Goal: Feedback & Contribution: Leave review/rating

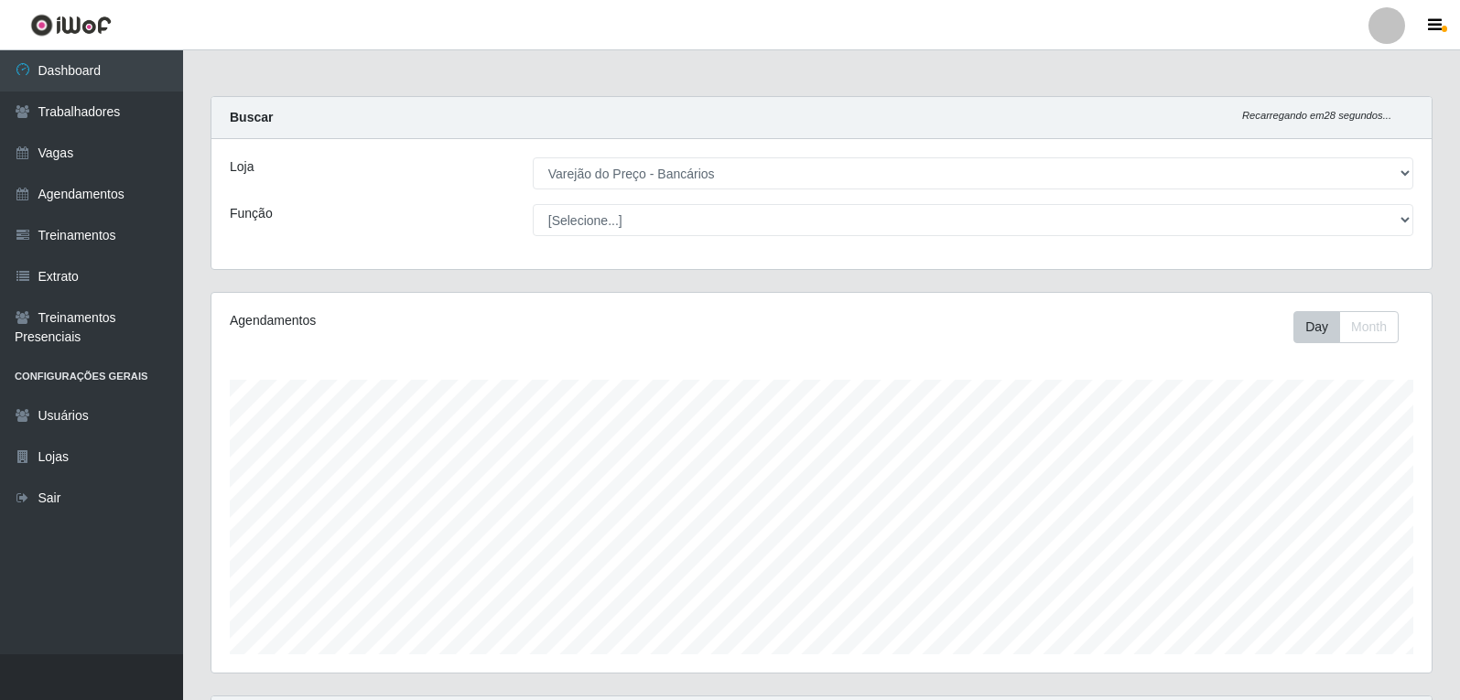
select select "157"
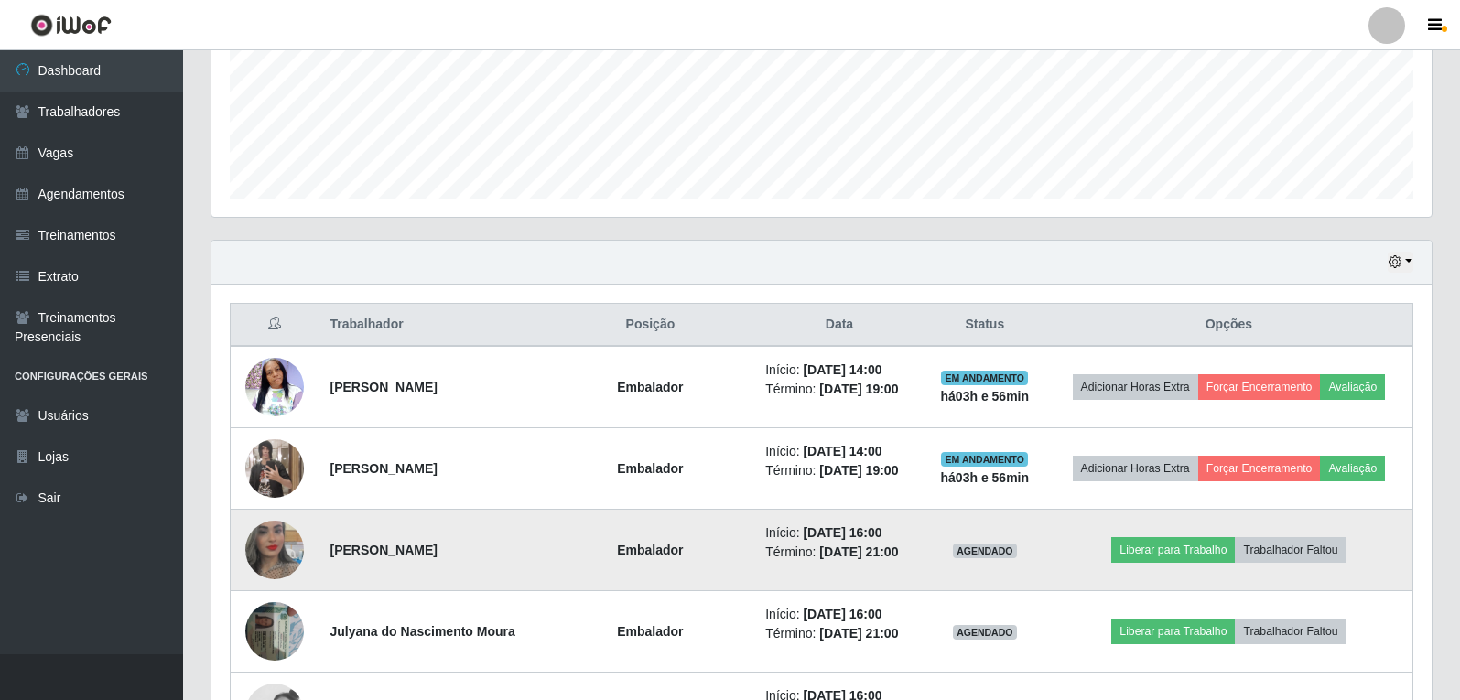
scroll to position [548, 0]
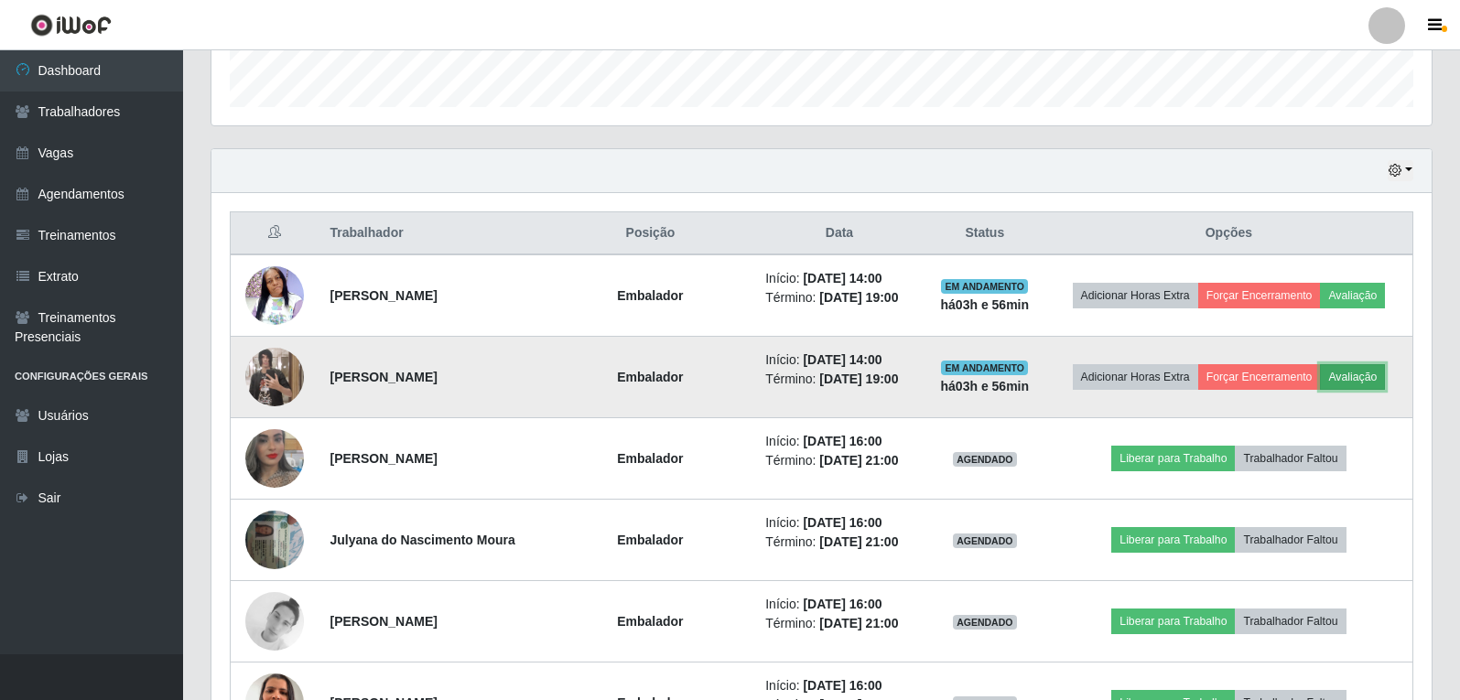
click at [1363, 372] on button "Avaliação" at bounding box center [1352, 377] width 65 height 26
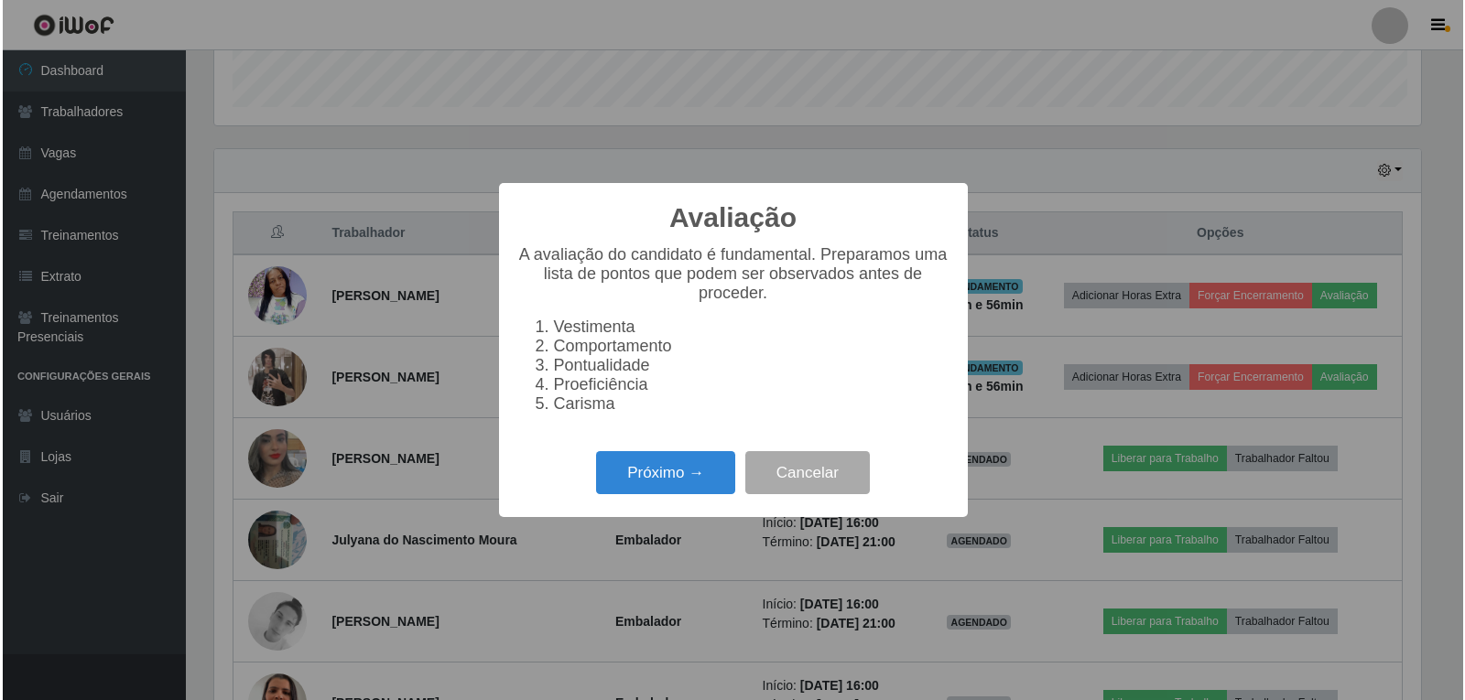
scroll to position [380, 1211]
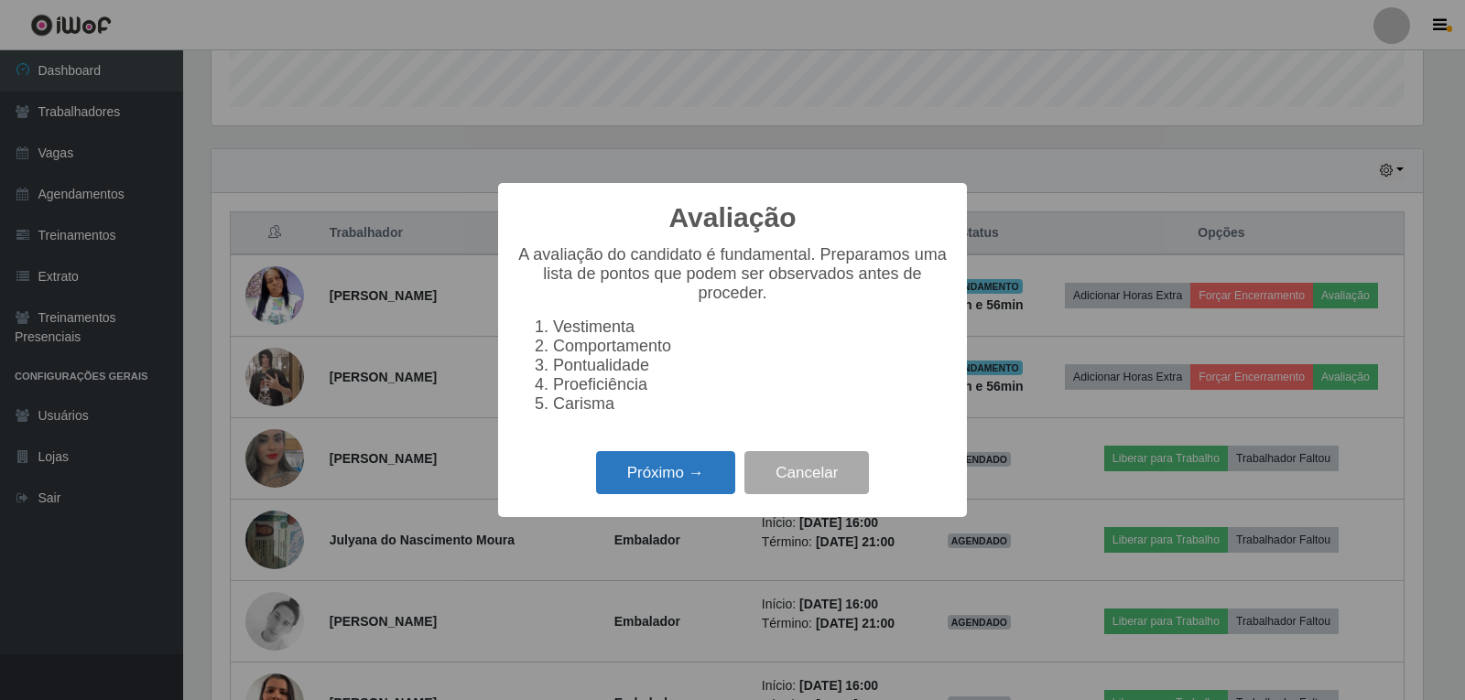
click at [685, 481] on button "Próximo →" at bounding box center [665, 472] width 139 height 43
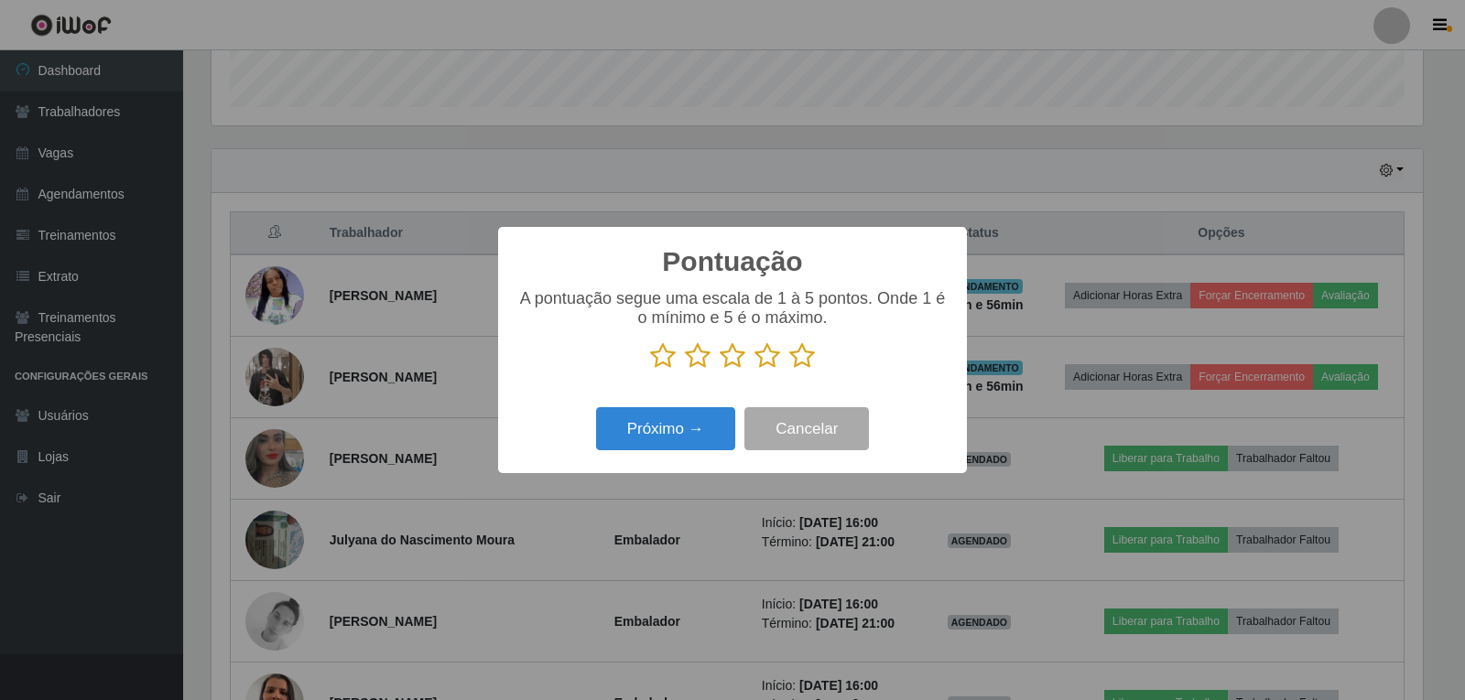
scroll to position [915231, 914400]
click at [668, 361] on icon at bounding box center [663, 355] width 26 height 27
click at [650, 370] on input "radio" at bounding box center [650, 370] width 0 height 0
click at [717, 429] on button "Próximo →" at bounding box center [665, 428] width 139 height 43
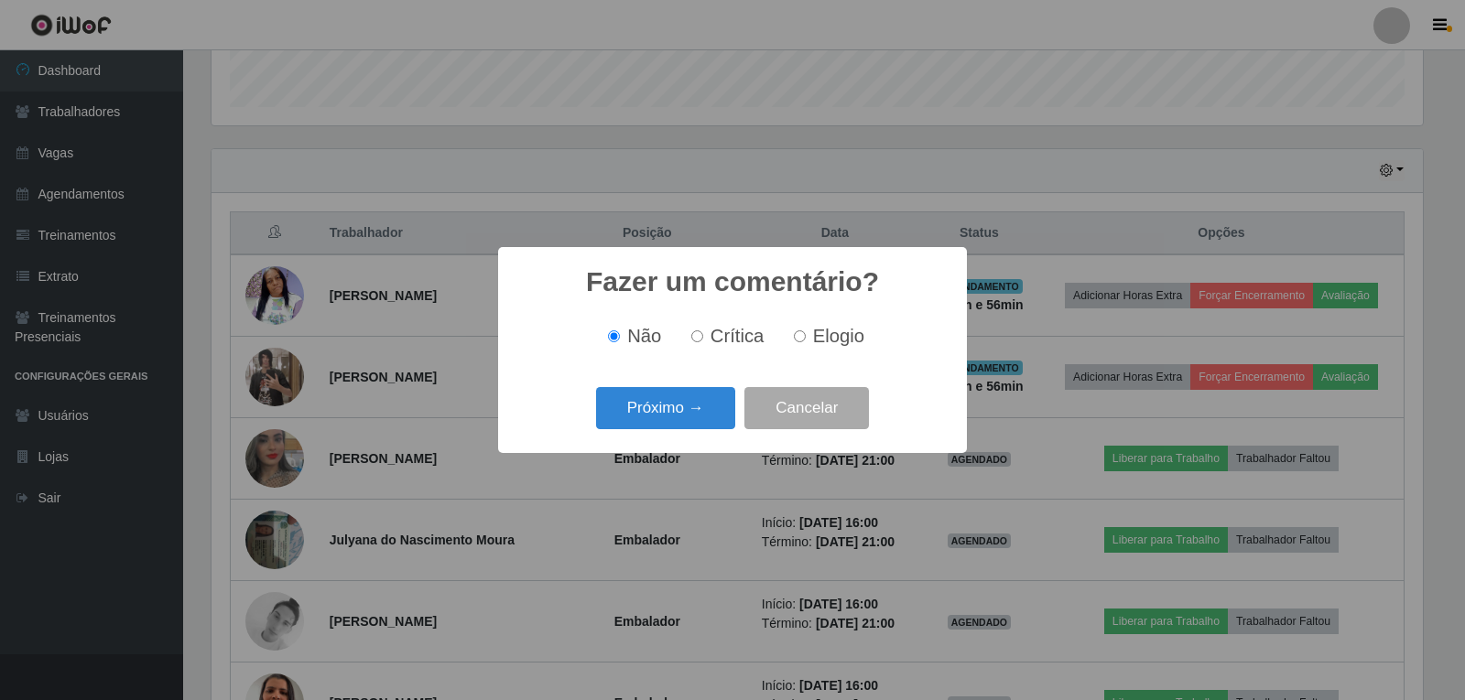
click at [713, 342] on span "Crítica" at bounding box center [738, 336] width 54 height 20
click at [703, 342] on input "Crítica" at bounding box center [697, 337] width 12 height 12
radio input "true"
click at [698, 415] on button "Próximo →" at bounding box center [665, 408] width 139 height 43
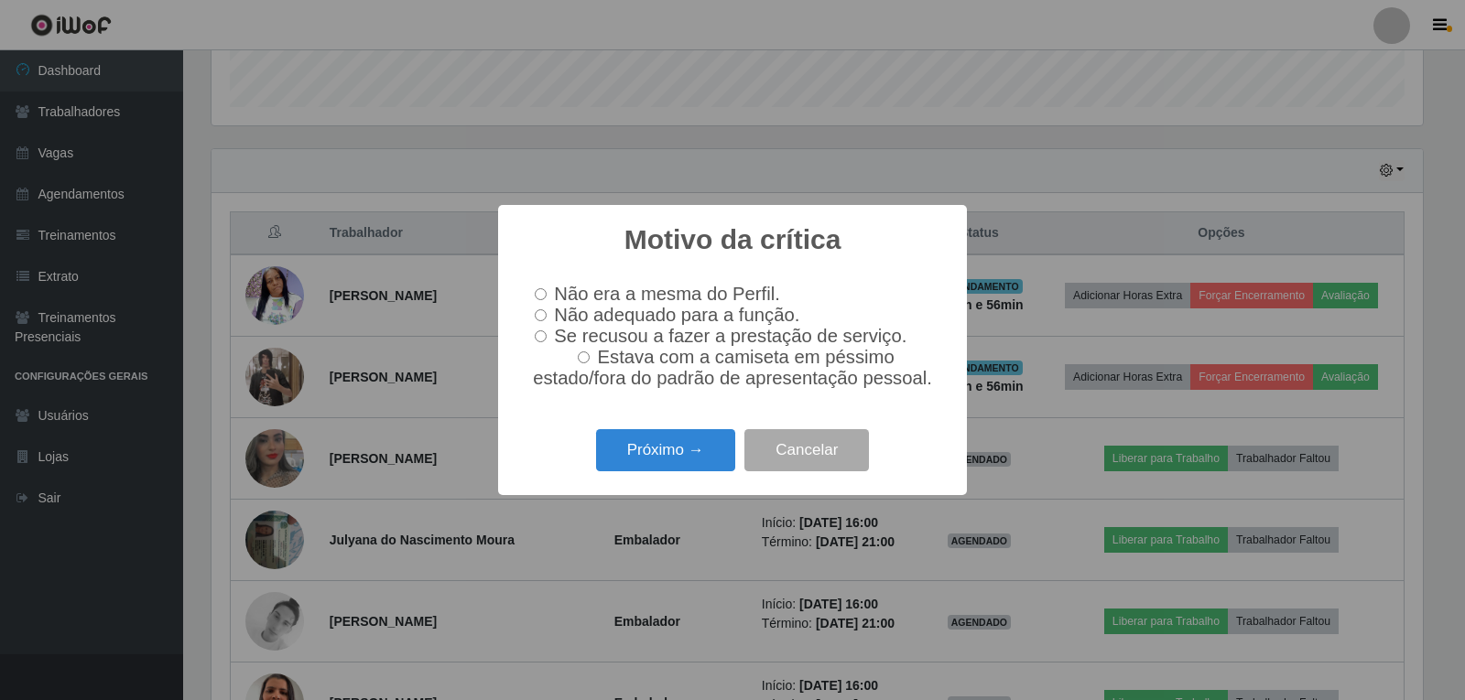
click at [590, 363] on input "Estava com a camiseta em péssimo estado/fora do padrão de apresentação pessoal." at bounding box center [584, 358] width 12 height 12
radio input "true"
click at [580, 316] on span "Não adequado para a função." at bounding box center [676, 315] width 245 height 20
click at [547, 316] on input "Não adequado para a função." at bounding box center [541, 315] width 12 height 12
radio input "true"
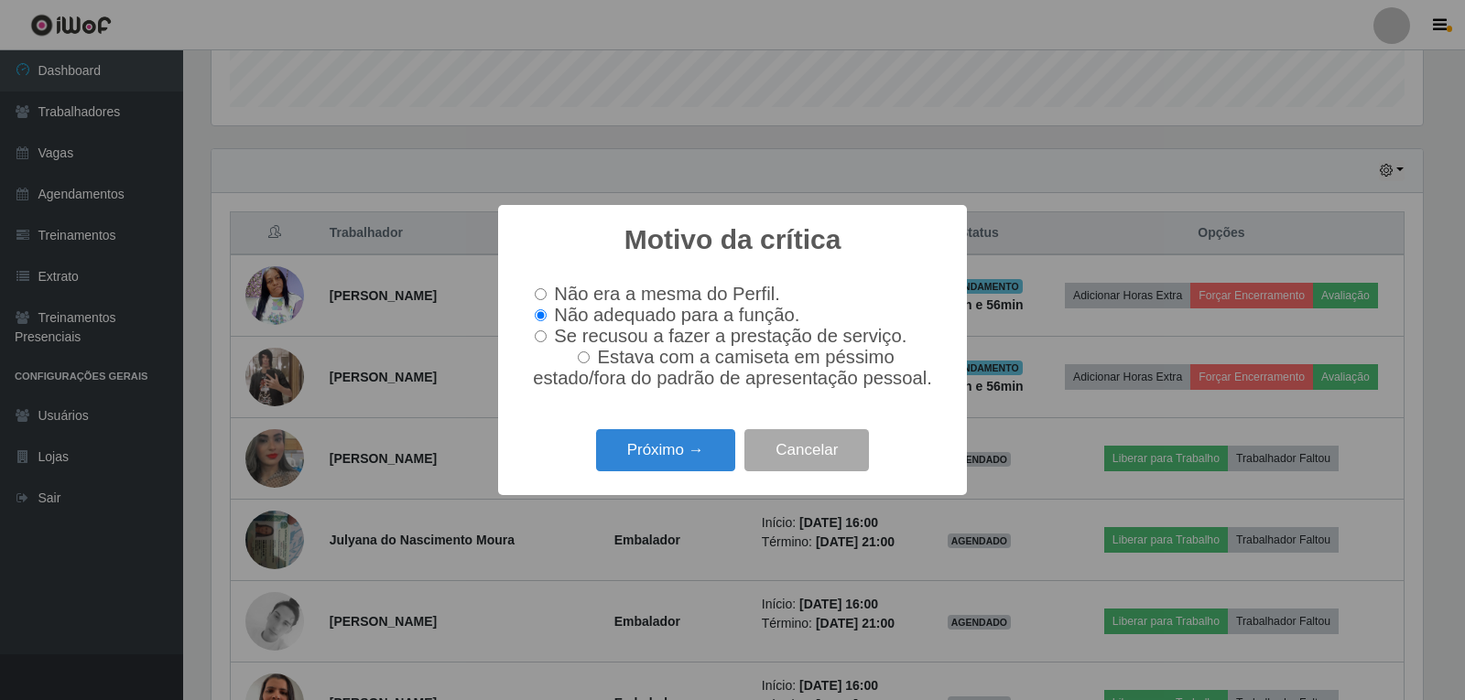
click at [576, 363] on label "Estava com a camiseta em péssimo estado/fora do padrão de apresentação pessoal." at bounding box center [732, 368] width 410 height 42
click at [578, 363] on input "Estava com a camiseta em péssimo estado/fora do padrão de apresentação pessoal." at bounding box center [584, 358] width 12 height 12
radio input "true"
click at [650, 461] on button "Próximo →" at bounding box center [665, 450] width 139 height 43
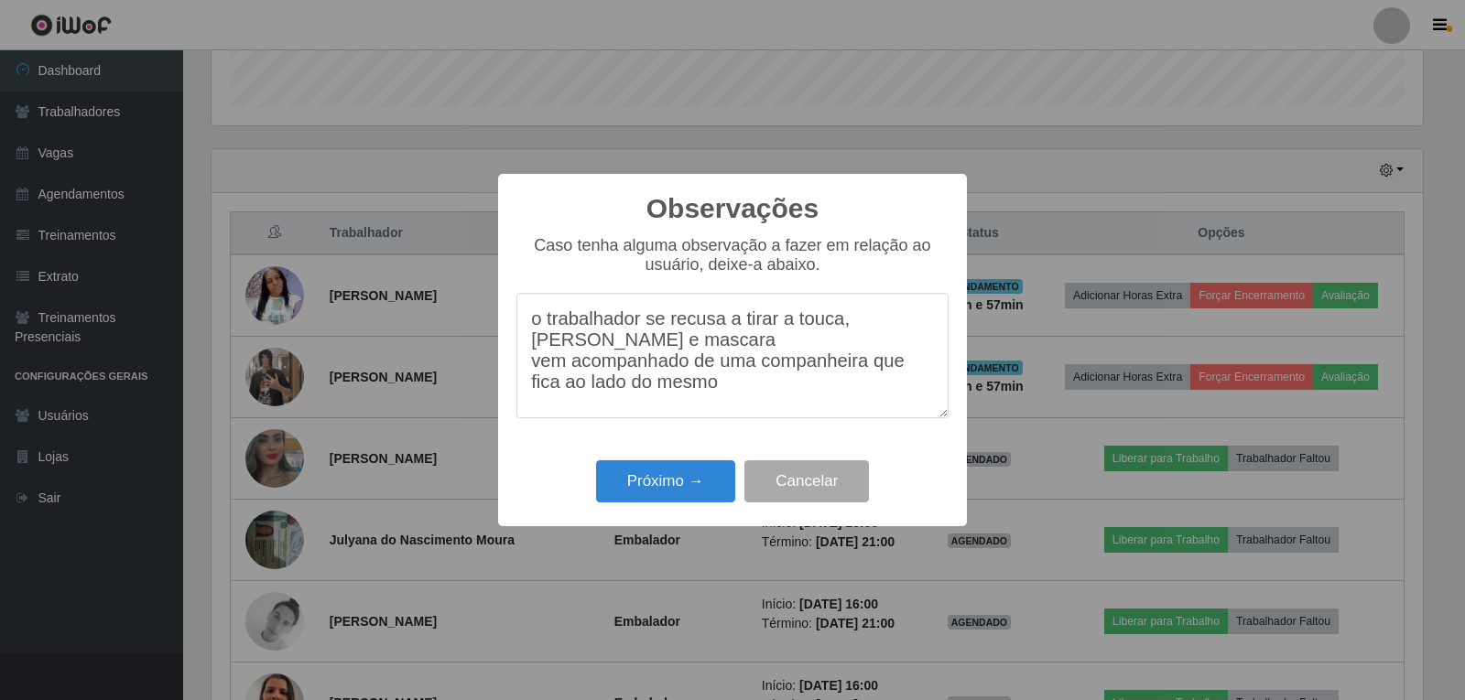
scroll to position [15, 0]
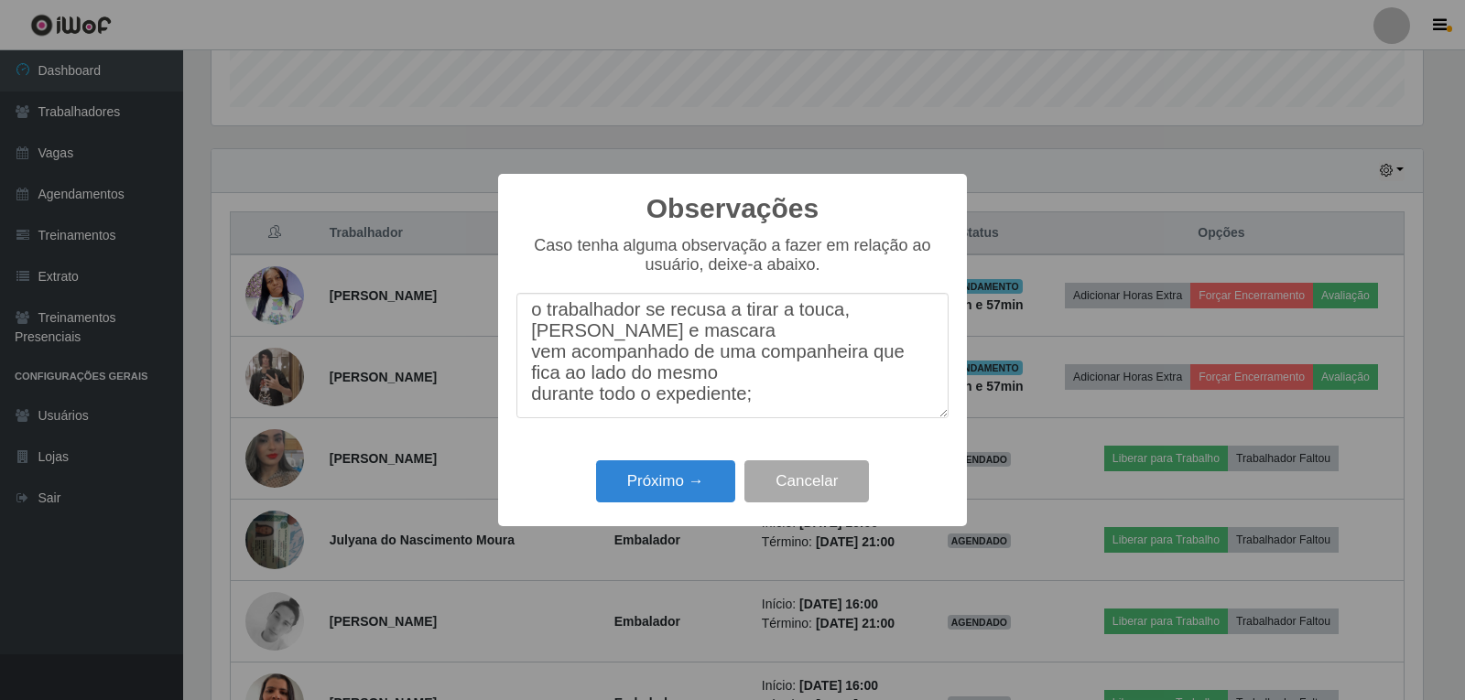
click at [625, 331] on textarea "o trabalhador se recusa a tirar a touca,[PERSON_NAME] e mascara vem acompanhado…" at bounding box center [732, 355] width 432 height 125
click at [727, 389] on textarea "o trabalhador se recusa a tirar a touca,[PERSON_NAME] e mascara ; vem acompanha…" at bounding box center [732, 355] width 432 height 125
click at [774, 424] on div "Caso tenha alguma observação a fazer em relação ao usuário, deixe-a abaixo. o t…" at bounding box center [732, 336] width 432 height 201
click at [775, 418] on textarea "o trabalhador se recusa a tirar a touca,[PERSON_NAME] e mascara ; vem acompanha…" at bounding box center [732, 355] width 432 height 125
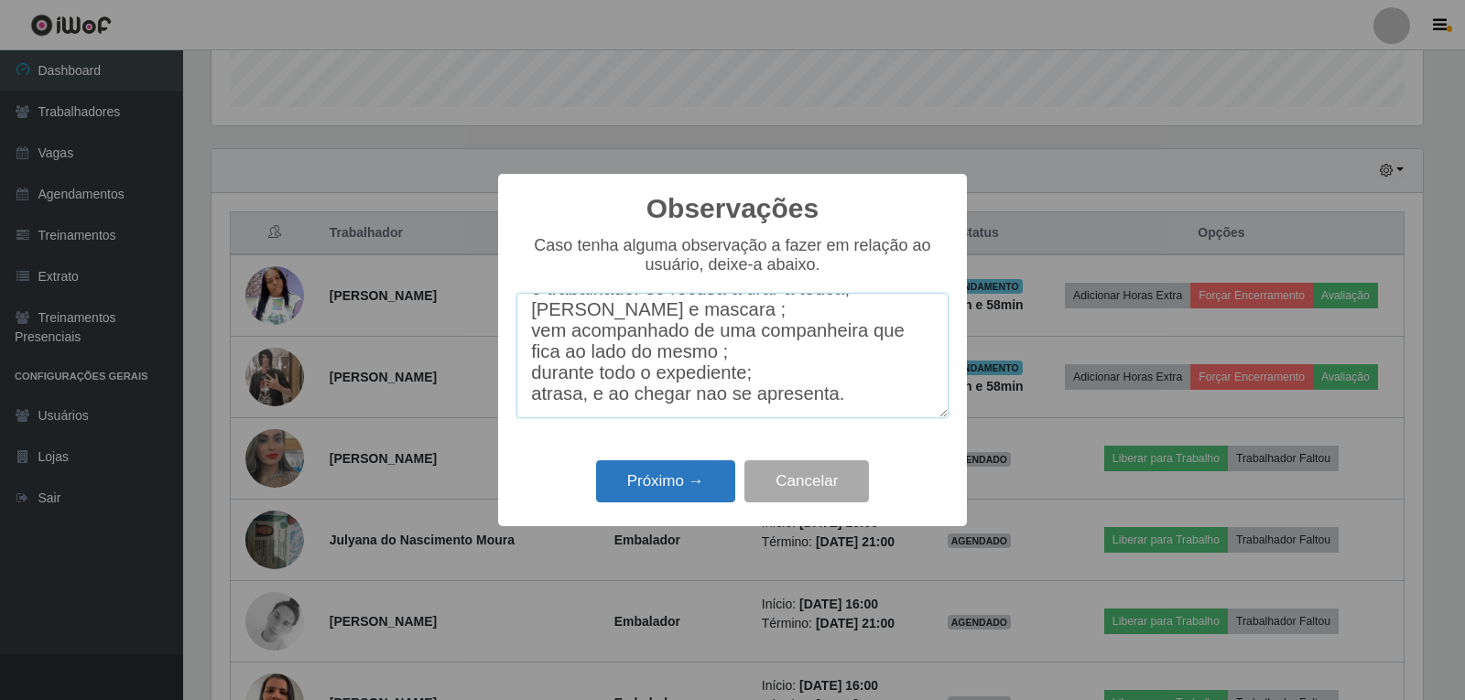
type textarea "o trabalhador se recusa a tirar a touca,[PERSON_NAME] e mascara ; vem acompanha…"
click at [689, 498] on button "Próximo →" at bounding box center [665, 482] width 139 height 43
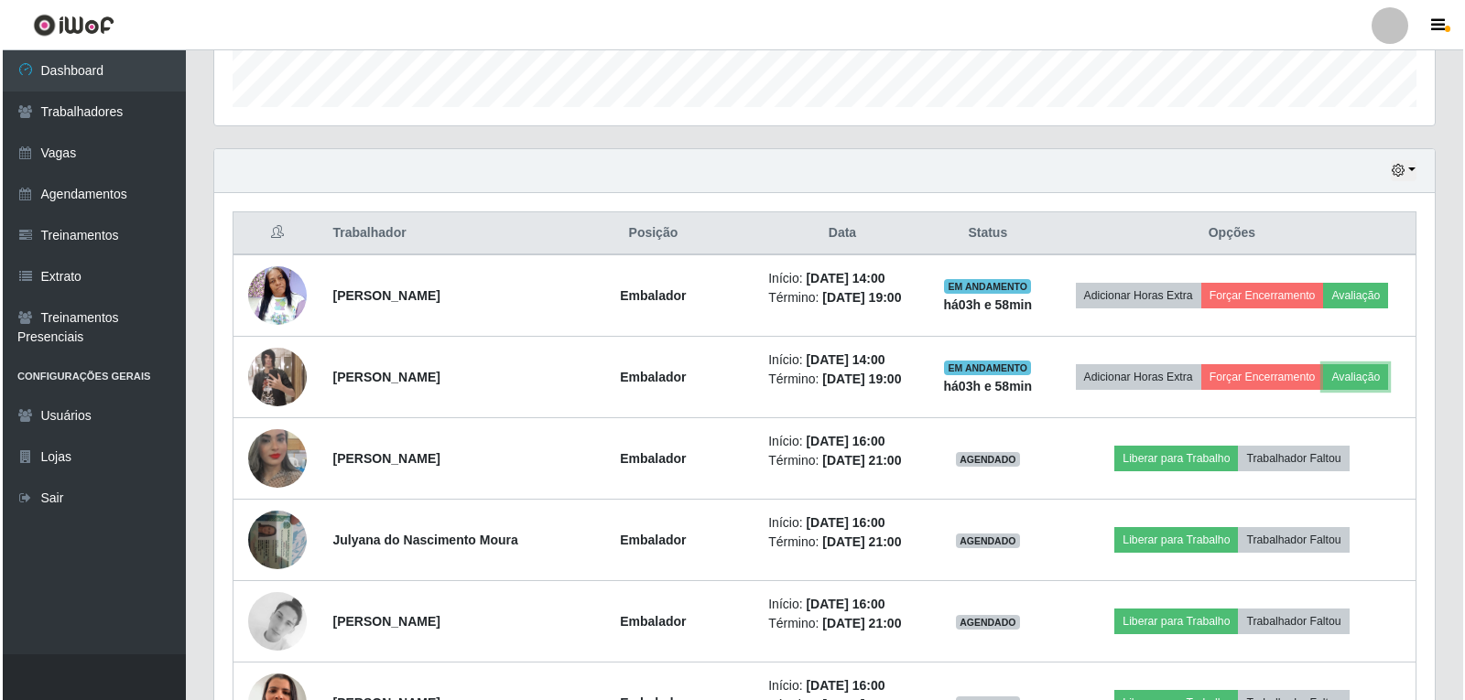
scroll to position [380, 1221]
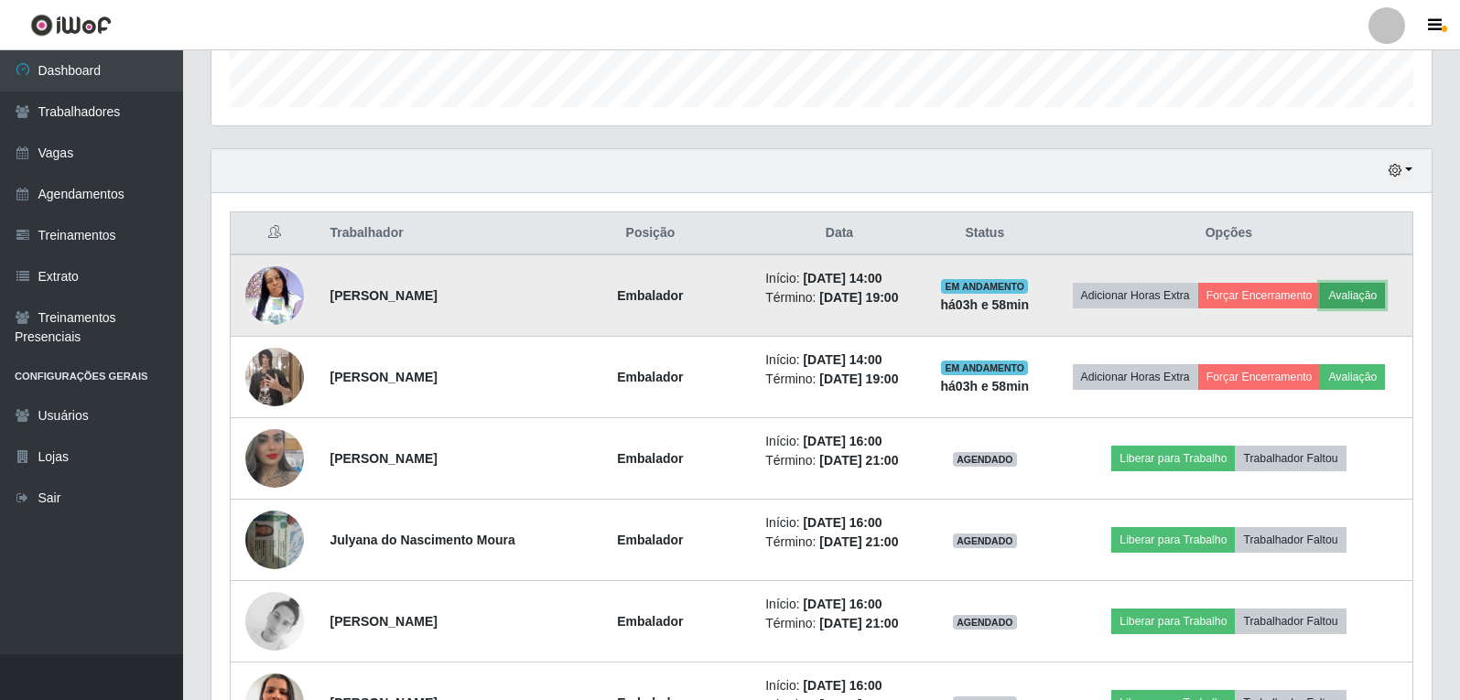
click at [1359, 296] on button "Avaliação" at bounding box center [1352, 296] width 65 height 26
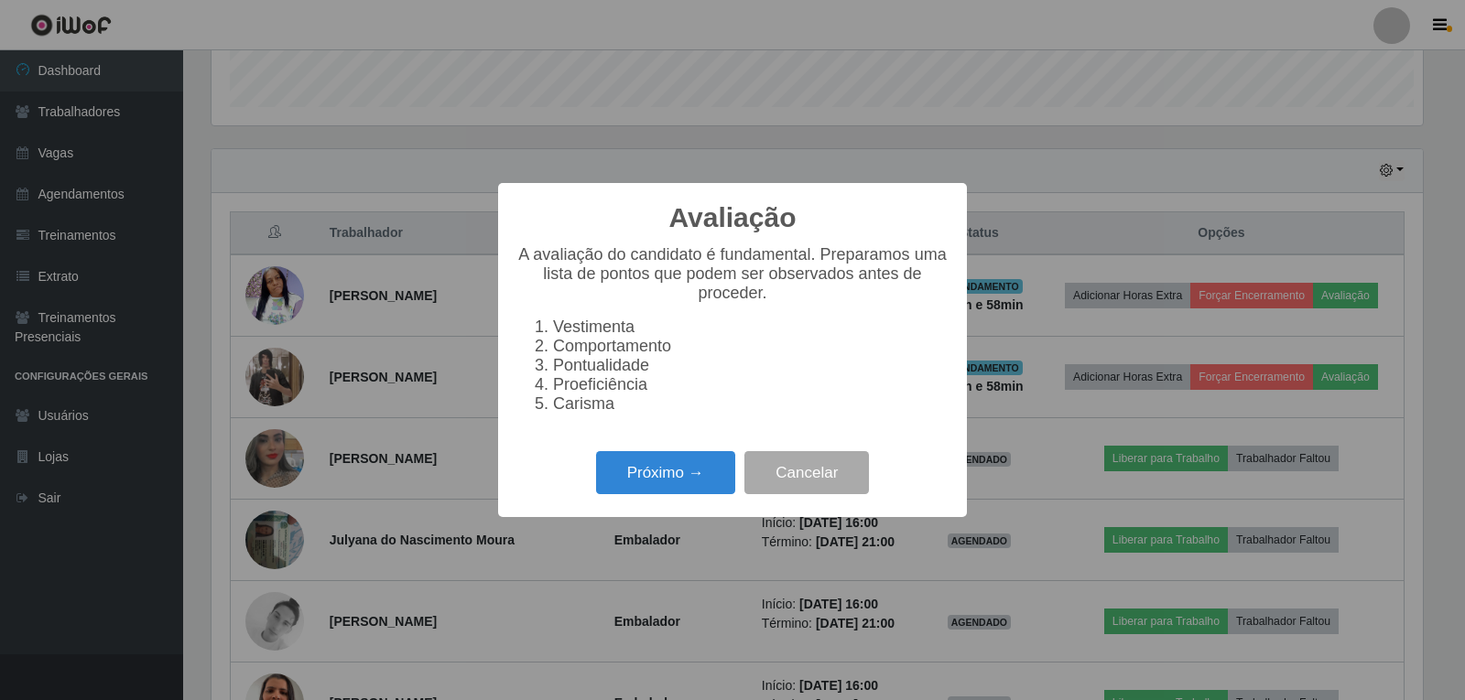
scroll to position [380, 1211]
click at [708, 494] on button "Próximo →" at bounding box center [665, 472] width 139 height 43
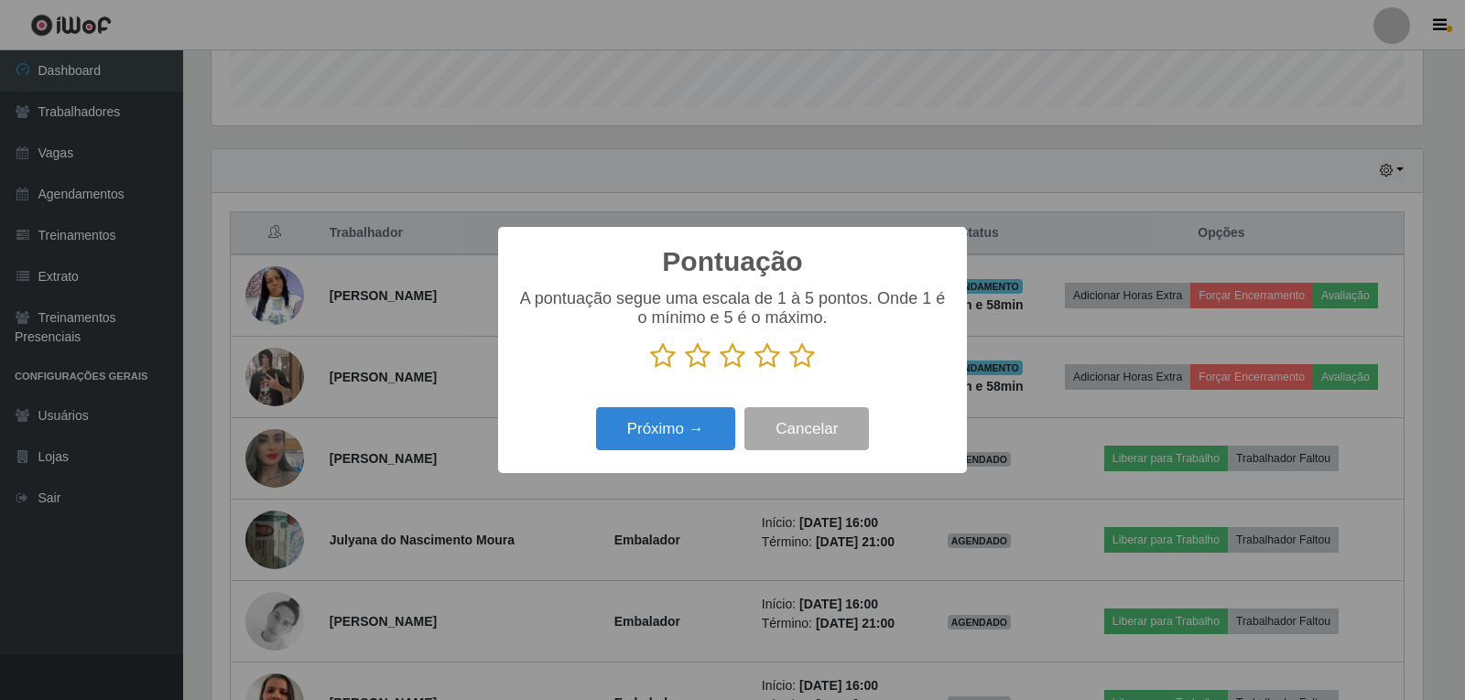
click at [805, 360] on icon at bounding box center [802, 355] width 26 height 27
click at [789, 370] on input "radio" at bounding box center [789, 370] width 0 height 0
click at [654, 428] on button "Próximo →" at bounding box center [665, 428] width 139 height 43
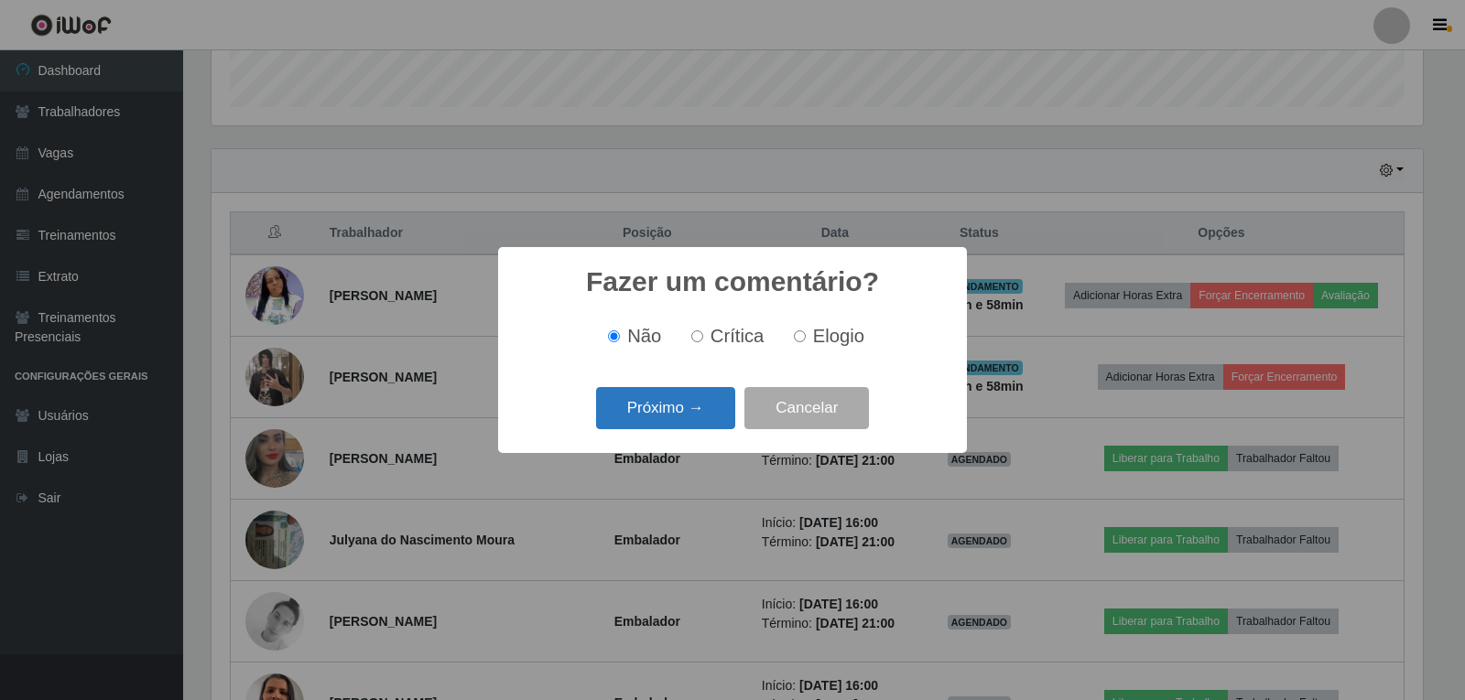
click at [655, 413] on button "Próximo →" at bounding box center [665, 408] width 139 height 43
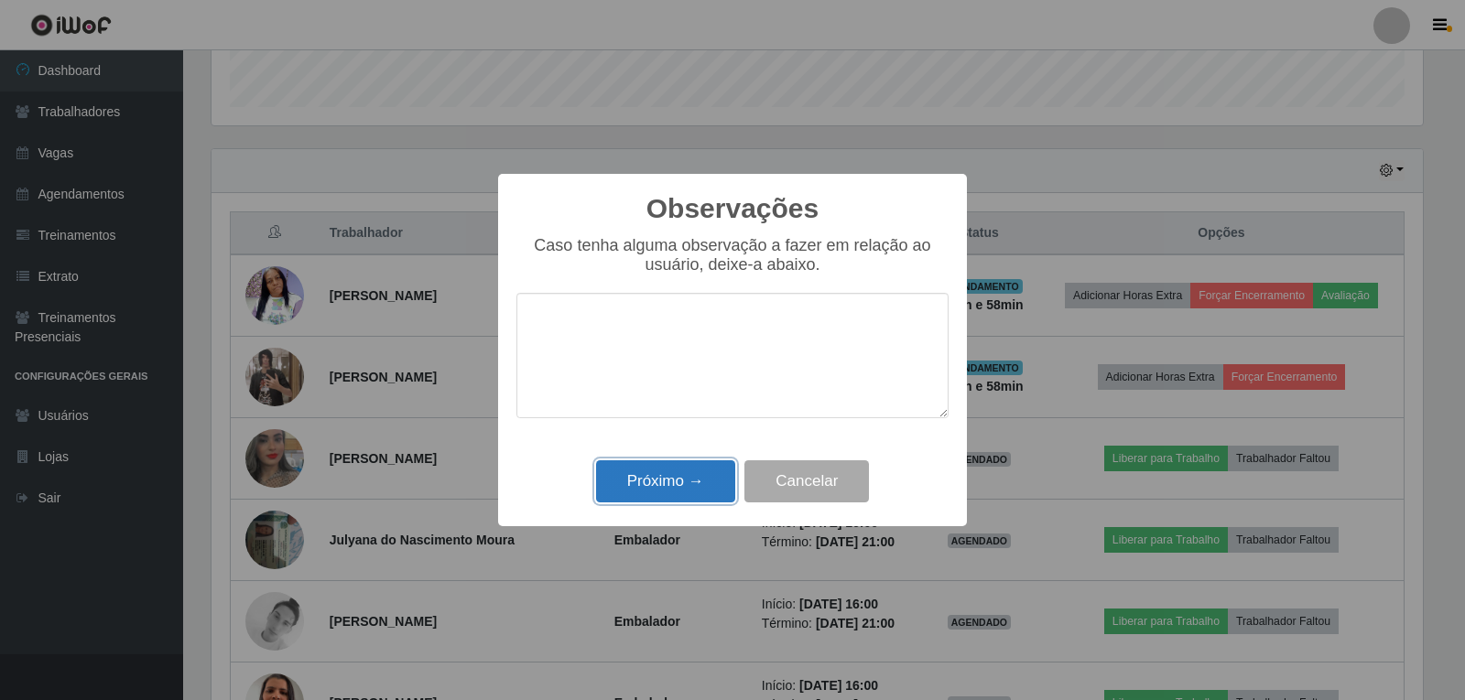
click at [667, 493] on button "Próximo →" at bounding box center [665, 482] width 139 height 43
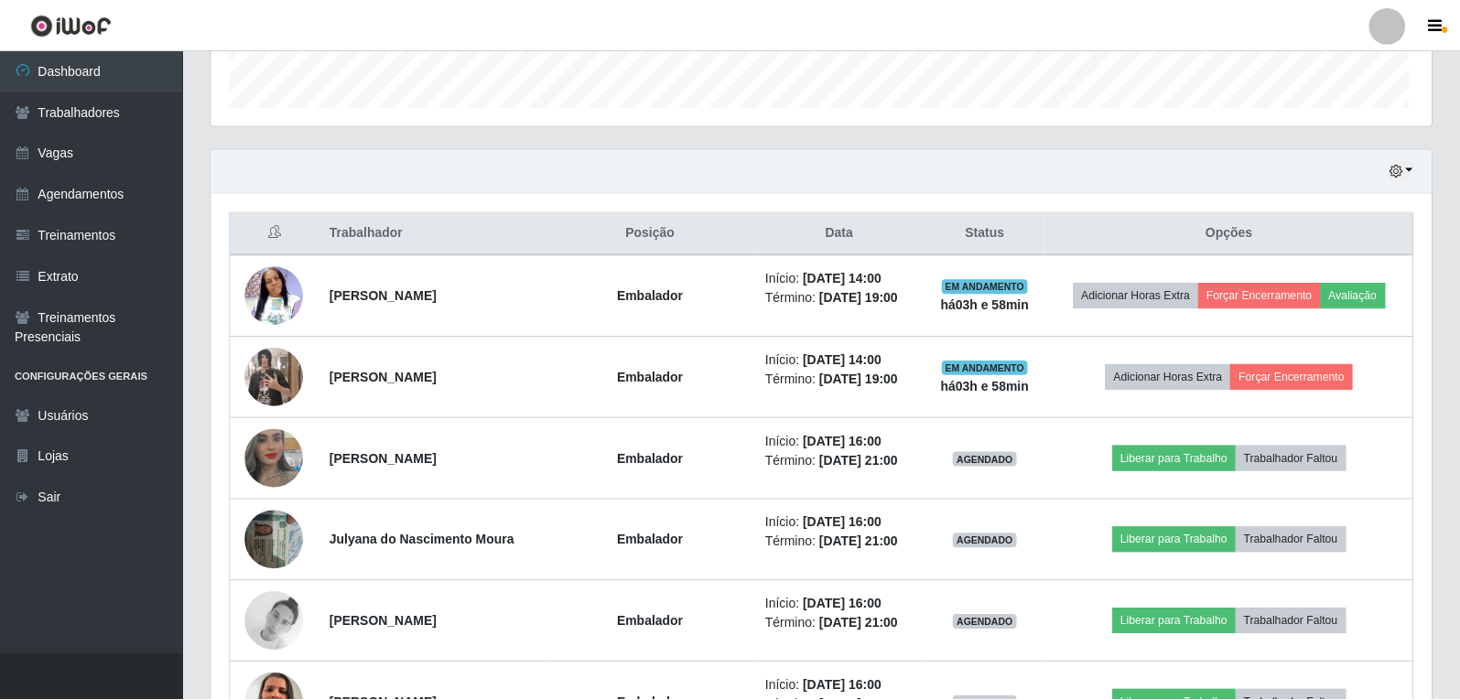
scroll to position [380, 1221]
